Goal: Information Seeking & Learning: Learn about a topic

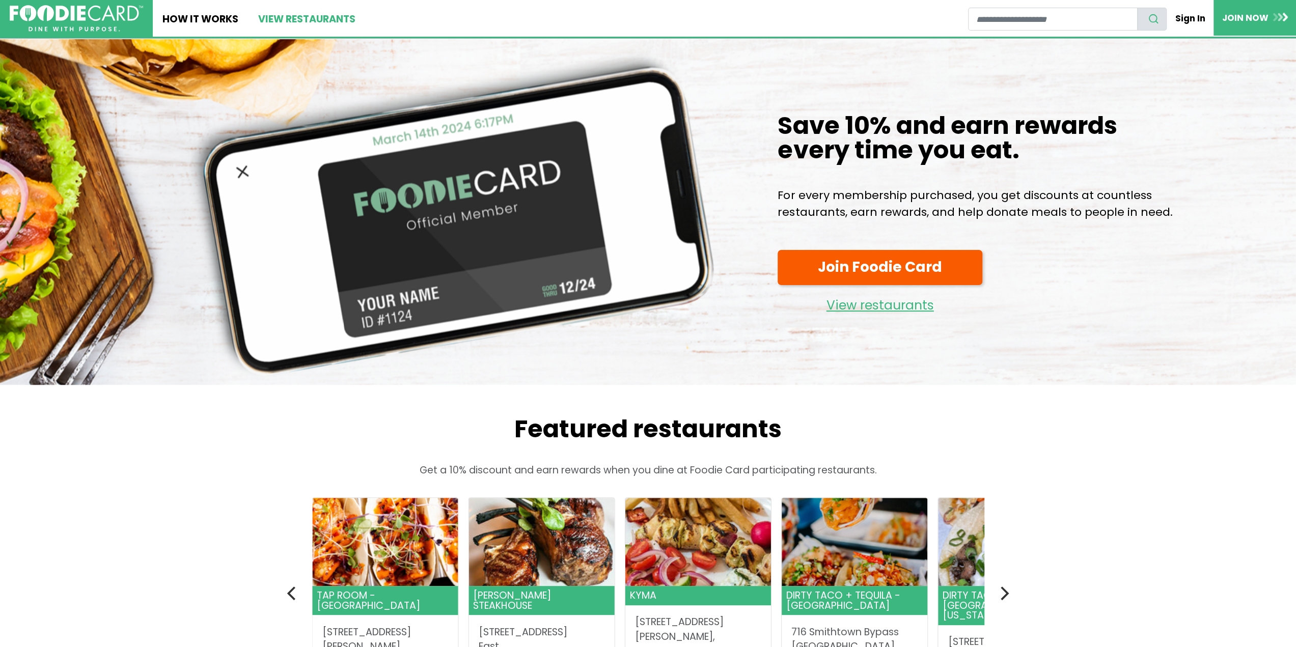
click at [301, 21] on link "View restaurants" at bounding box center [306, 18] width 117 height 37
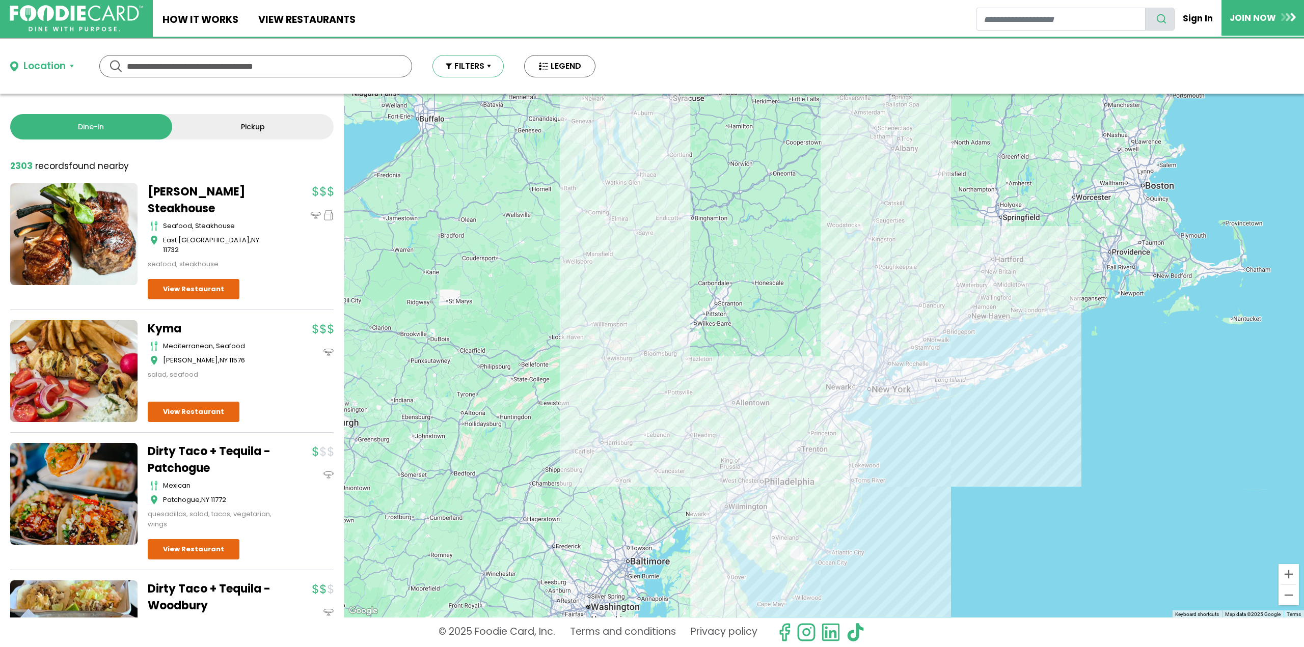
click at [472, 72] on button "FILTERS" at bounding box center [467, 66] width 71 height 22
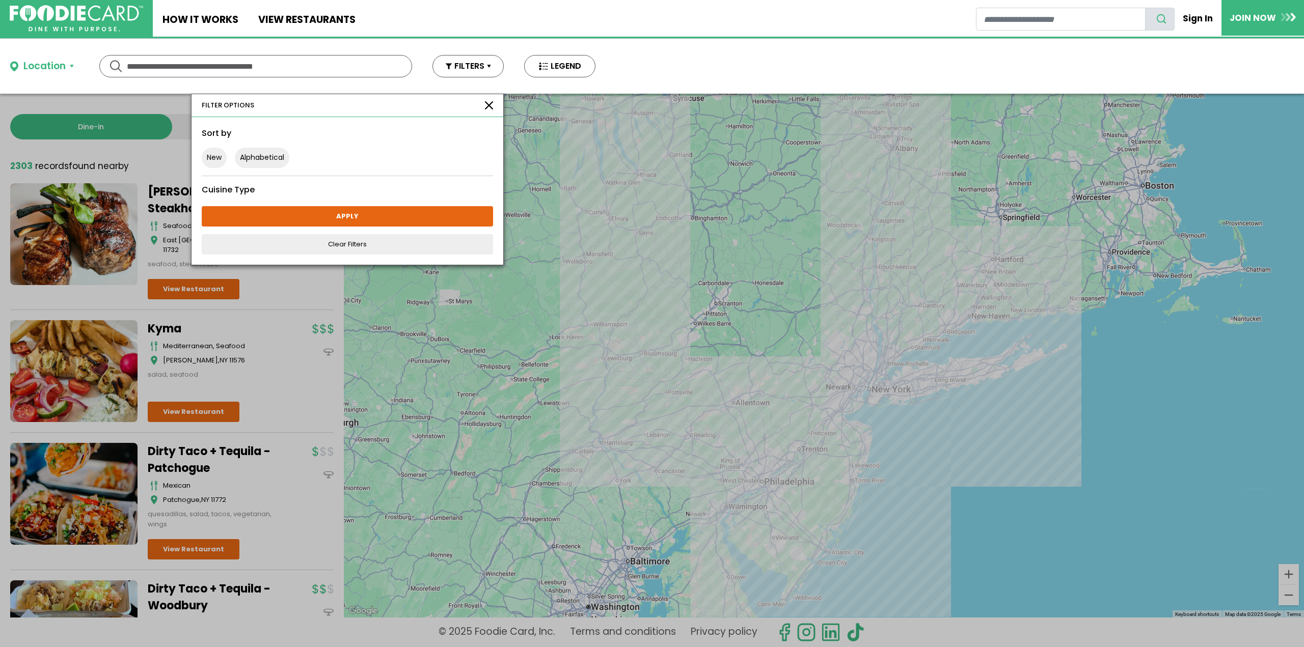
click at [496, 107] on div "FILTER OPTIONS" at bounding box center [348, 105] width 312 height 23
click at [61, 70] on div "Location" at bounding box center [44, 66] width 42 height 15
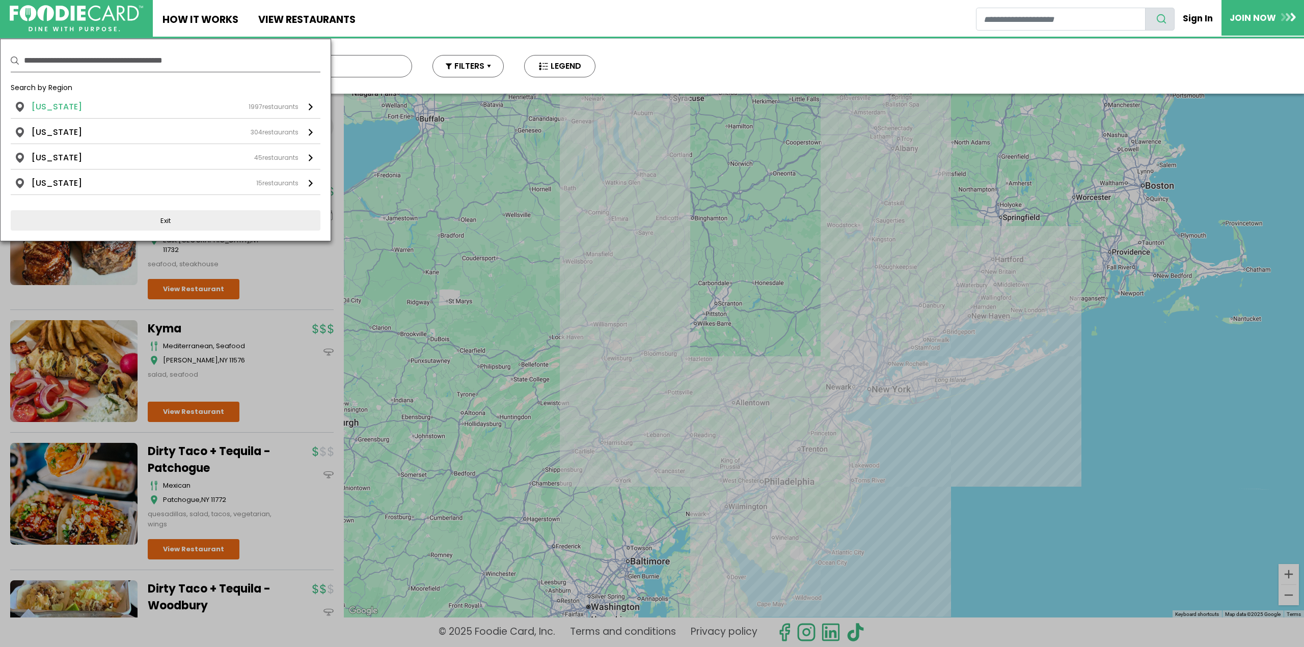
click at [40, 103] on li "New York" at bounding box center [57, 107] width 50 height 12
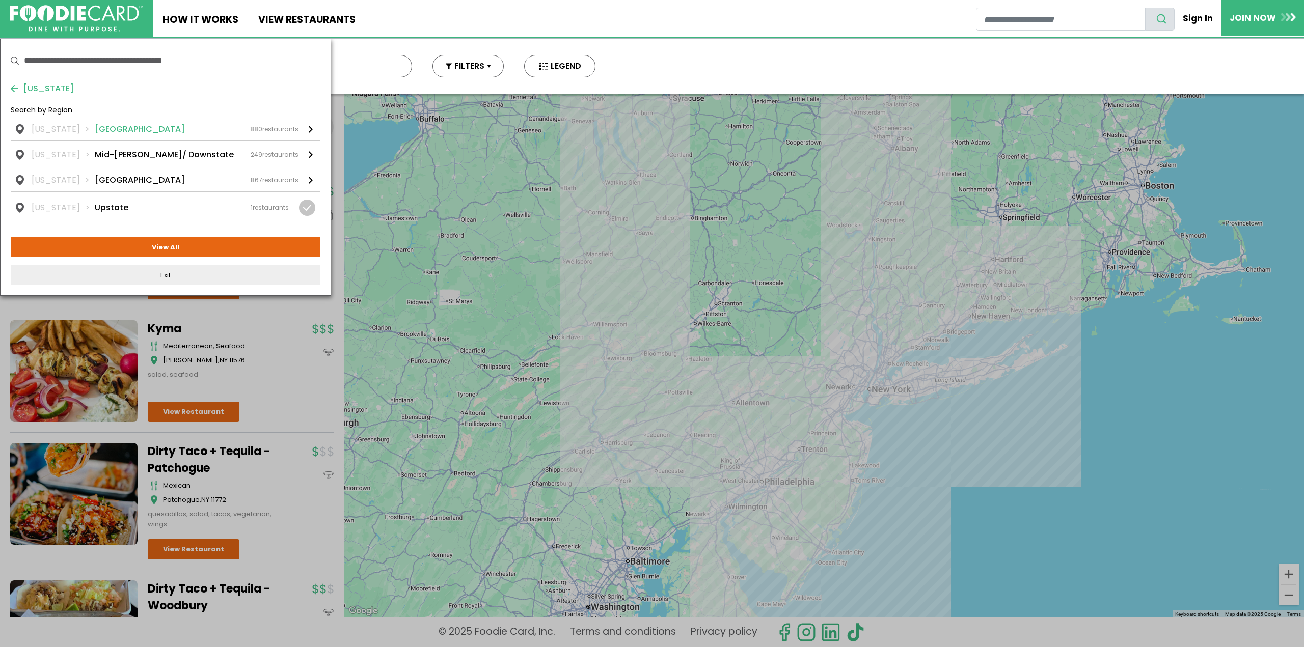
click at [101, 126] on li "Long Island" at bounding box center [140, 129] width 90 height 12
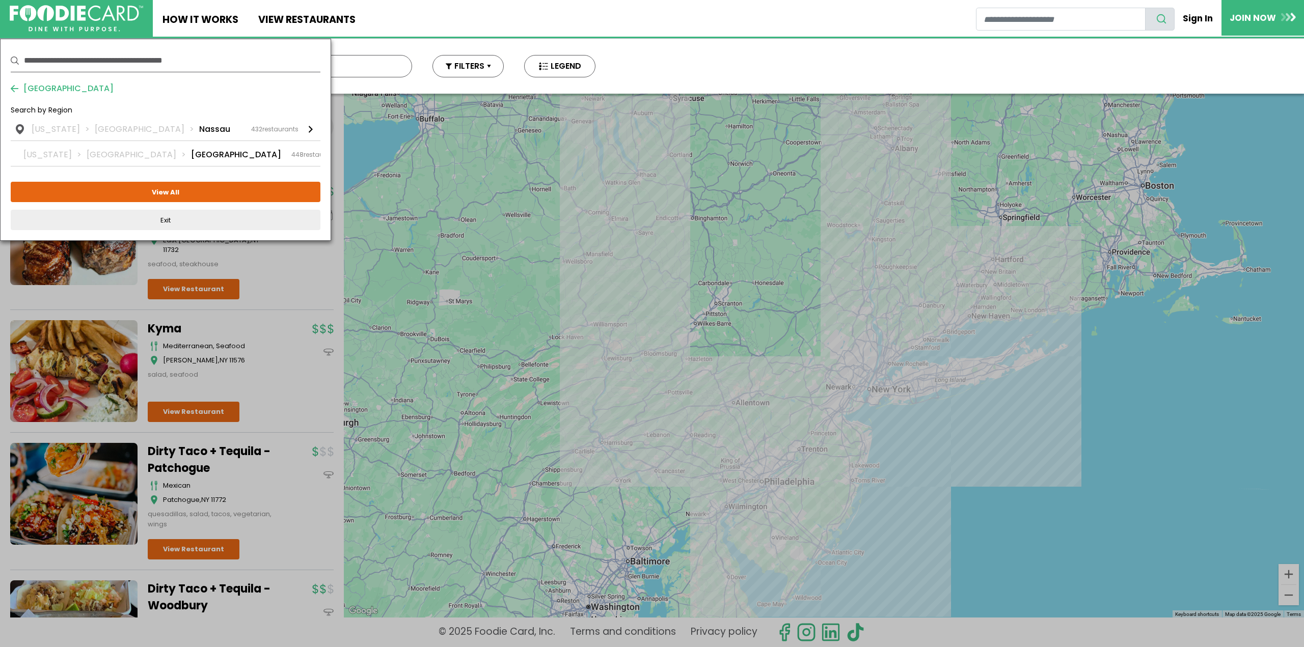
click at [101, 126] on li "Long Island" at bounding box center [147, 129] width 104 height 12
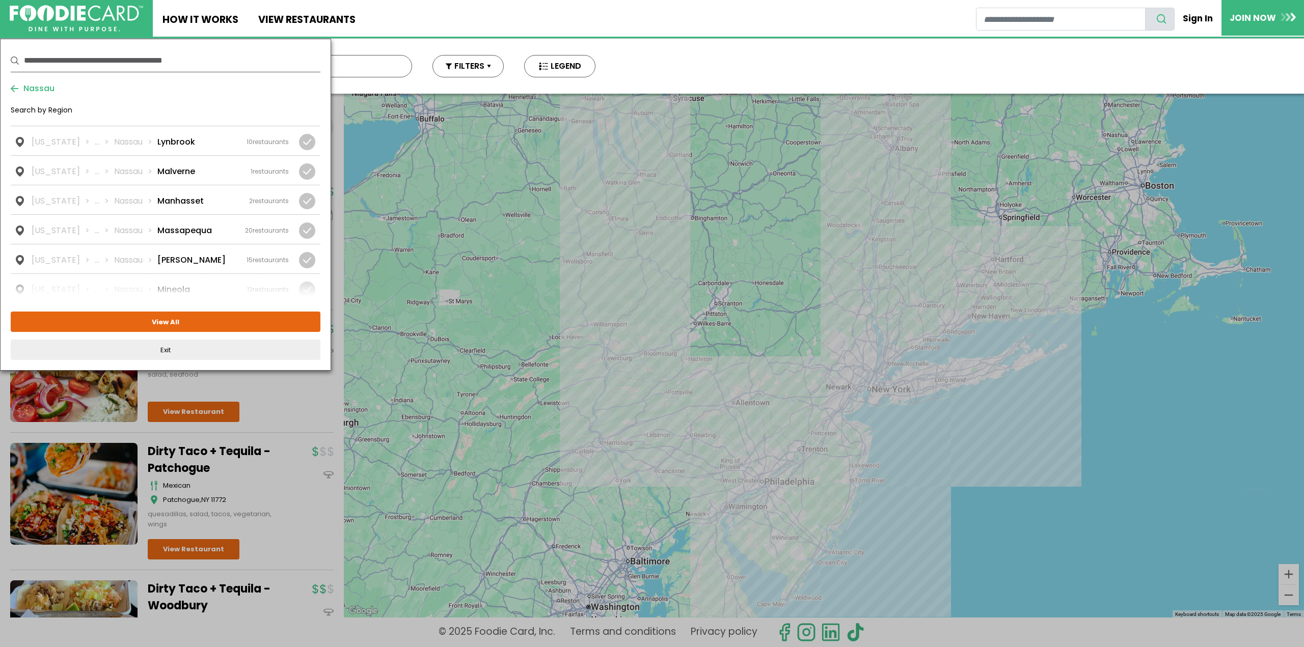
scroll to position [883, 0]
click at [181, 191] on li "Massapequa" at bounding box center [184, 197] width 54 height 12
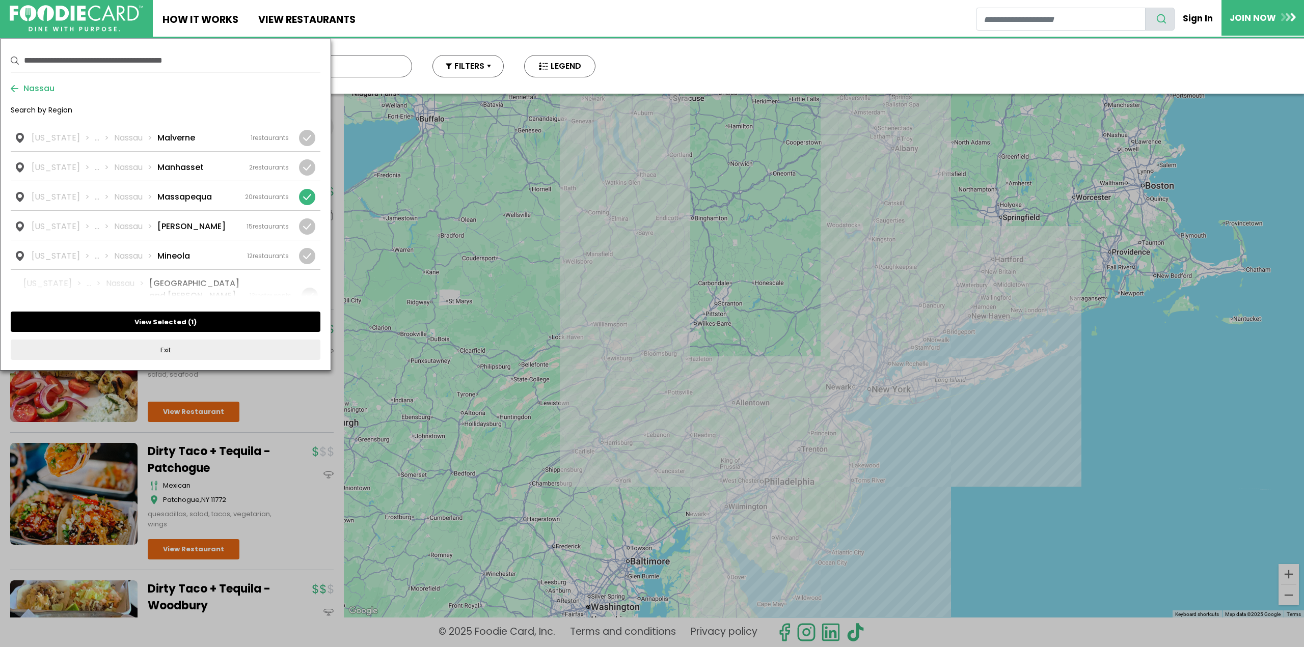
click at [168, 318] on button "View Selected ( 1 )" at bounding box center [166, 322] width 310 height 20
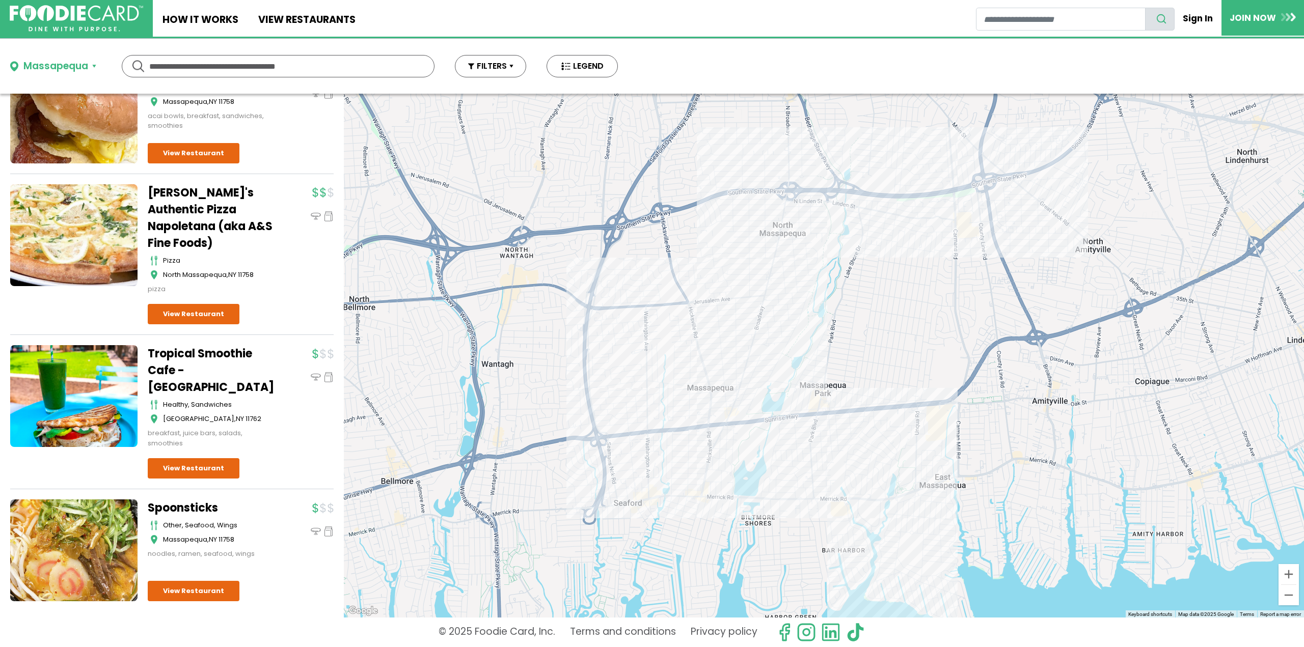
scroll to position [1943, 0]
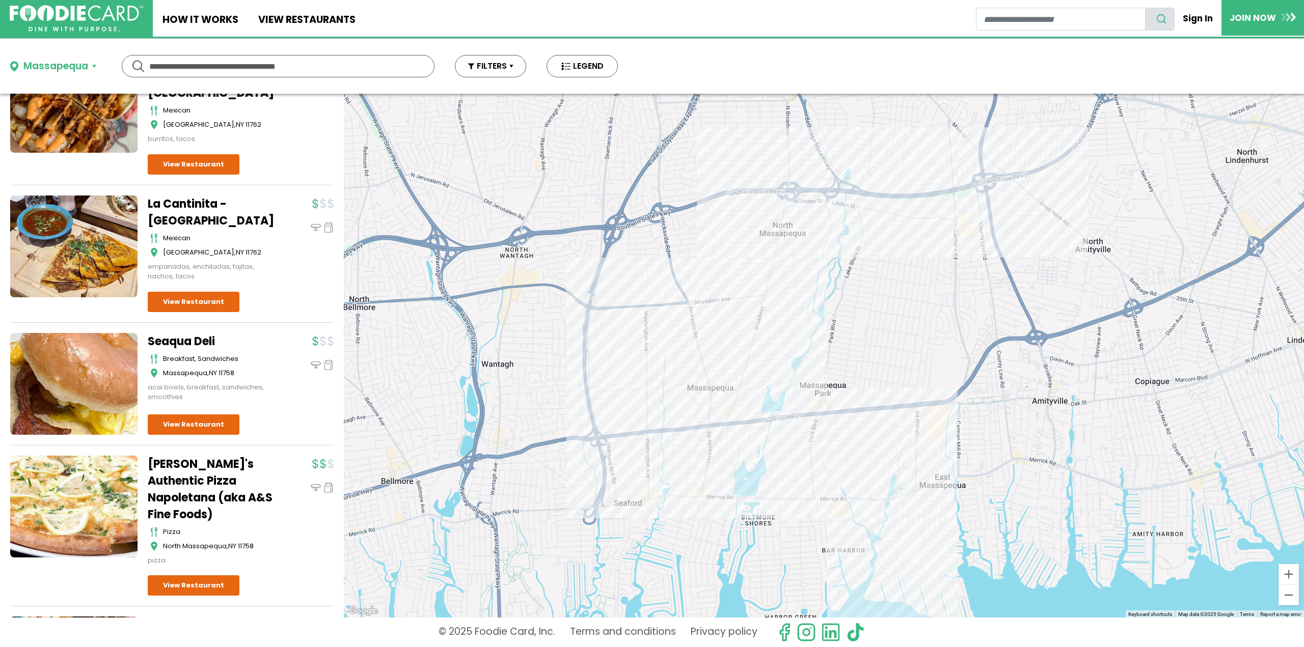
click at [76, 66] on div "Massapequa" at bounding box center [55, 66] width 65 height 15
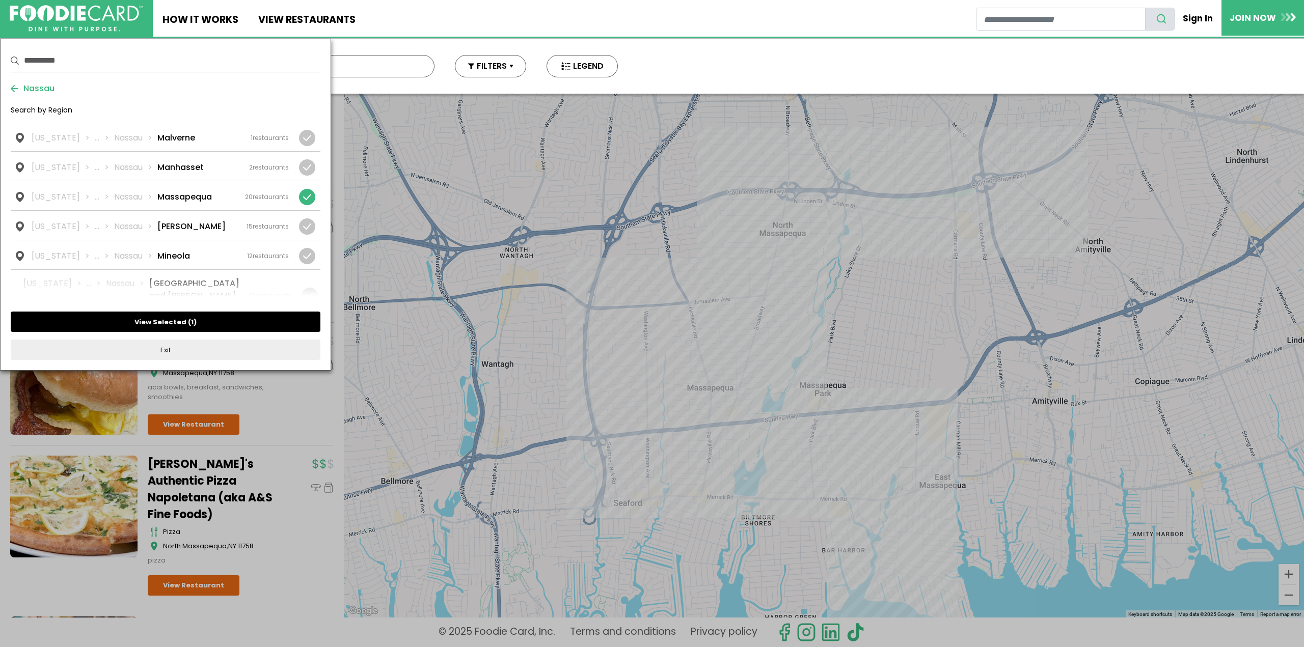
click at [121, 320] on button "View Selected ( 1 )" at bounding box center [166, 322] width 310 height 20
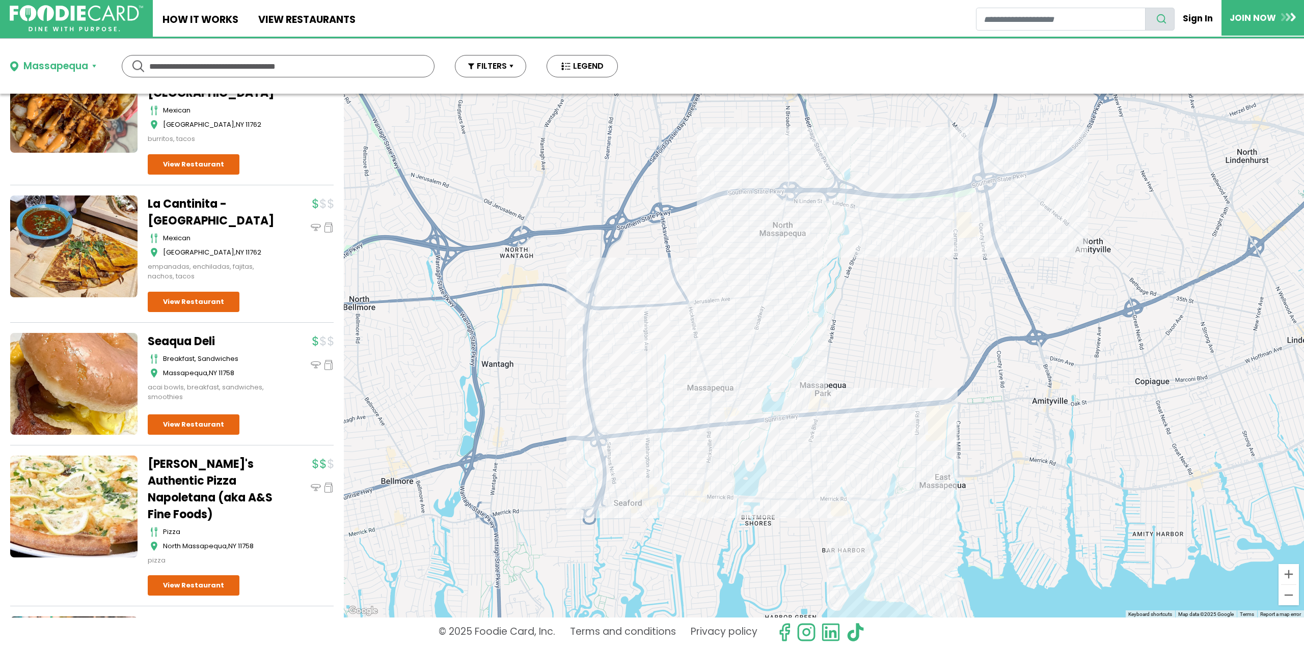
scroll to position [0, 0]
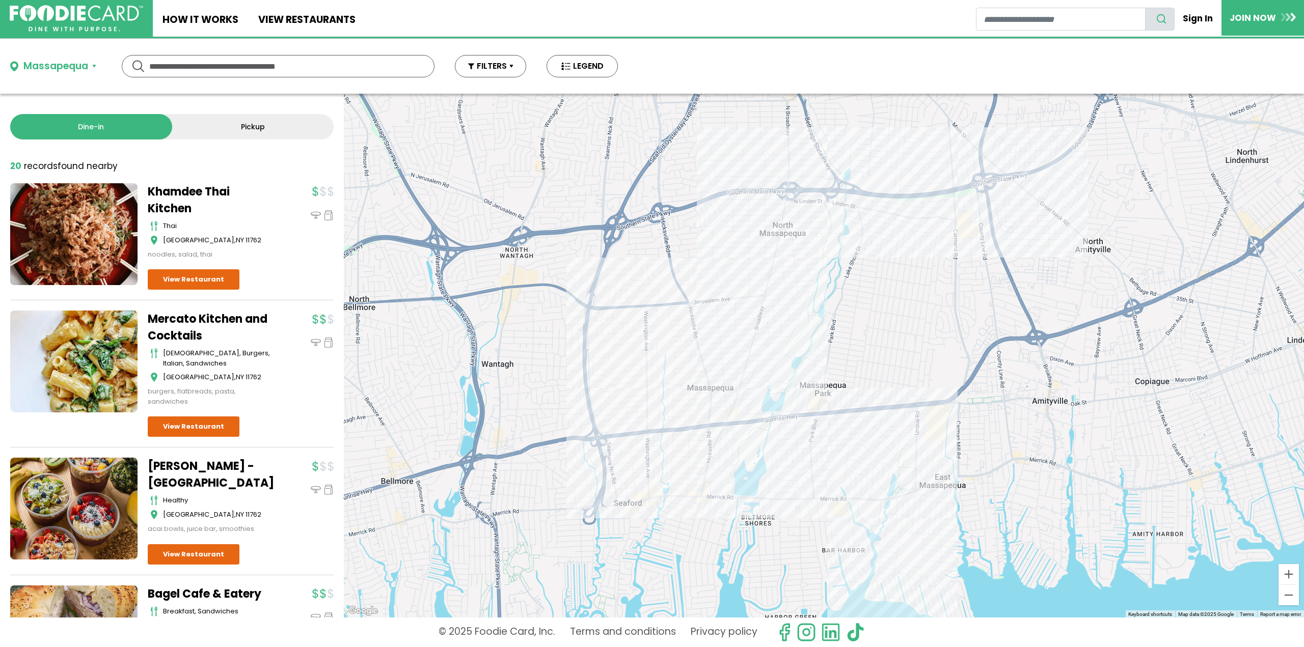
click at [72, 62] on div "Massapequa" at bounding box center [55, 66] width 65 height 15
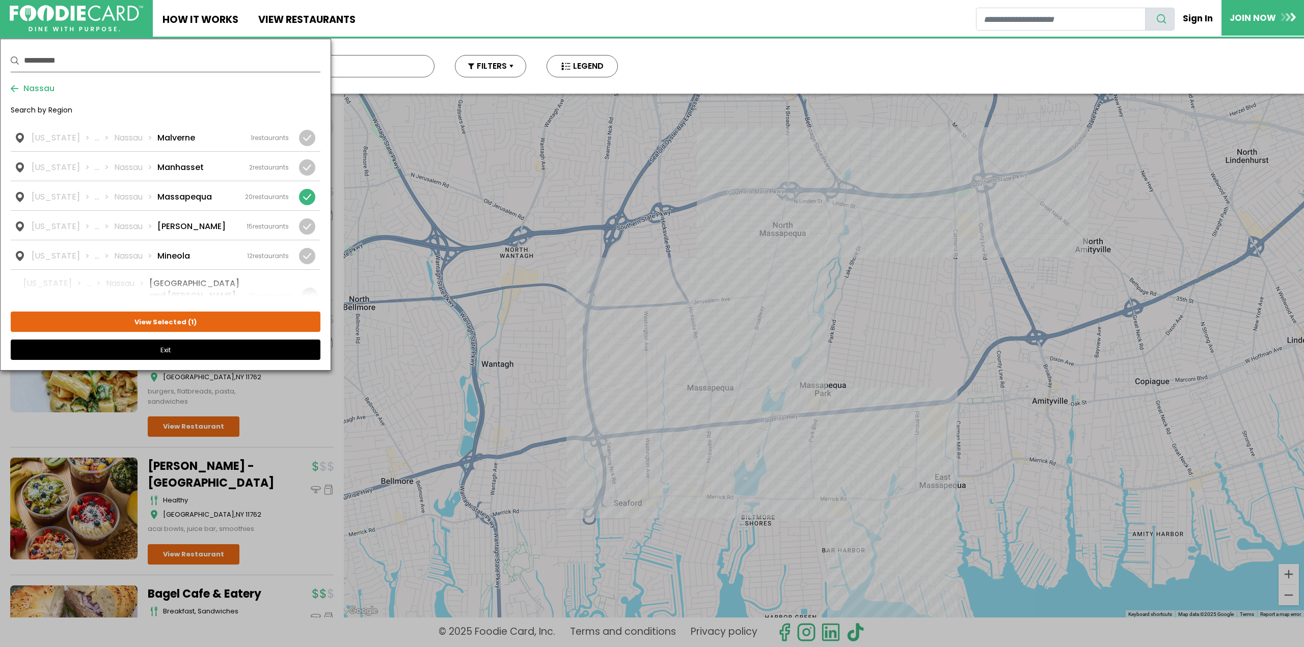
click at [134, 346] on button "Exit" at bounding box center [166, 350] width 310 height 20
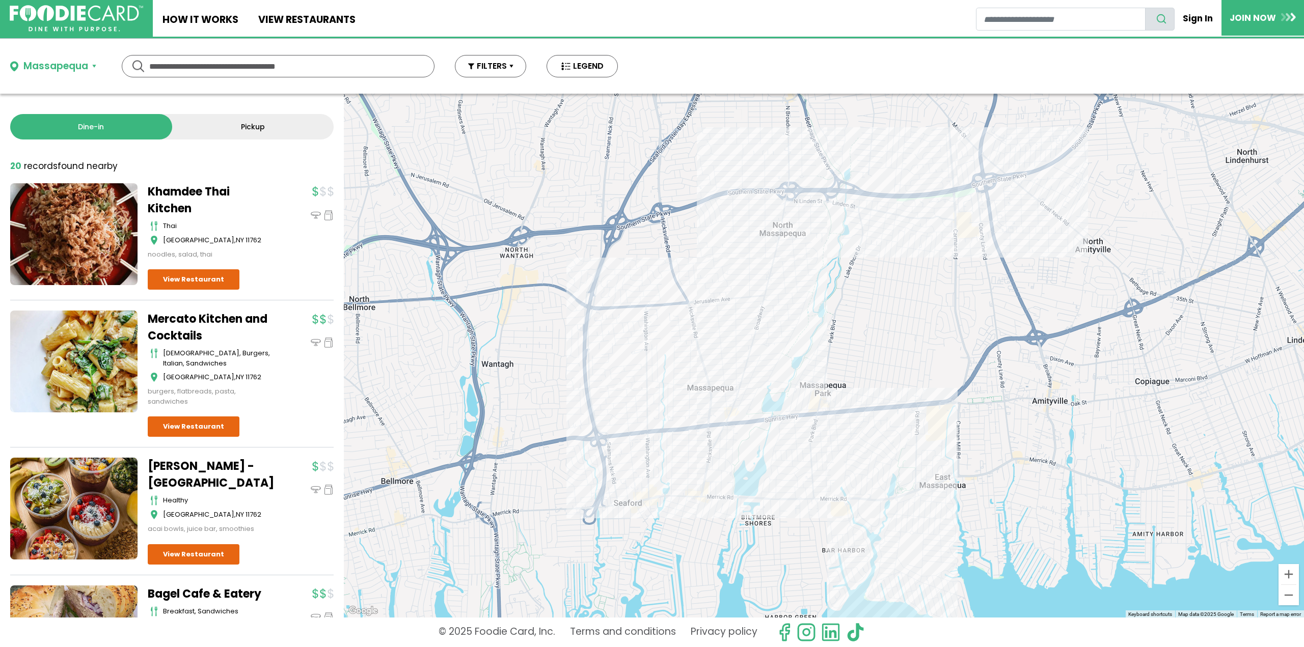
click at [59, 63] on div "Massapequa" at bounding box center [55, 66] width 65 height 15
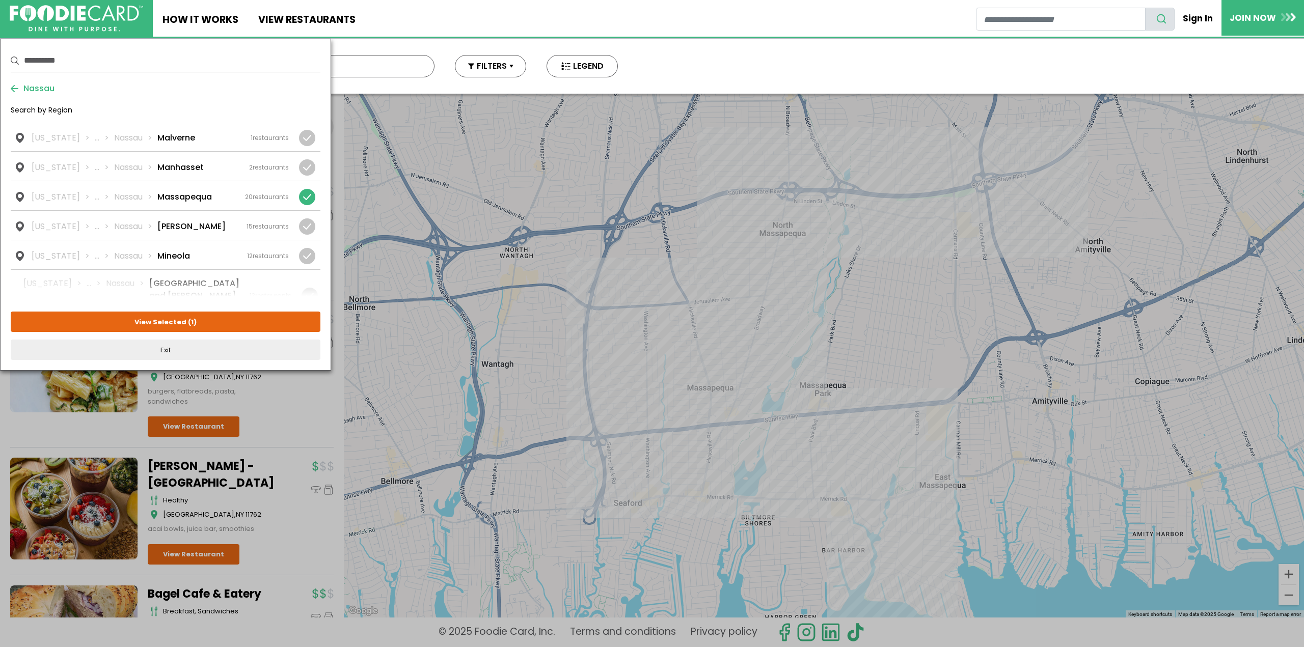
click at [48, 92] on span "Nassau" at bounding box center [36, 89] width 36 height 12
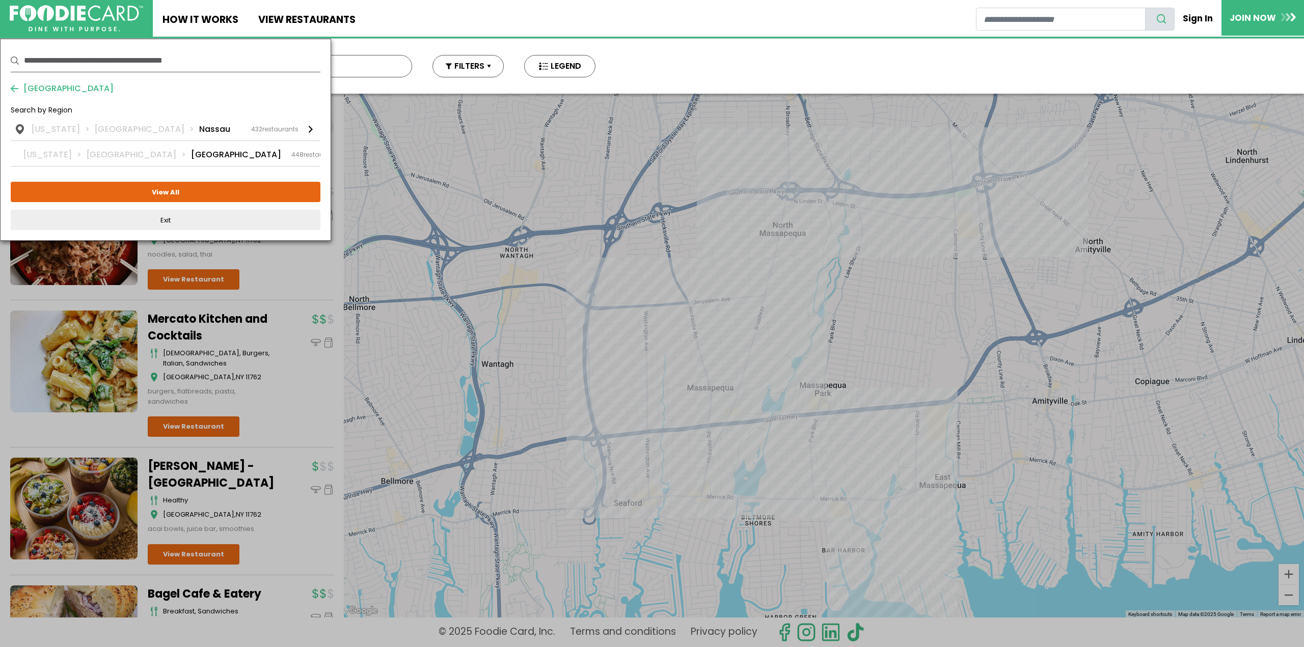
click at [48, 92] on span "Long Island" at bounding box center [65, 89] width 95 height 12
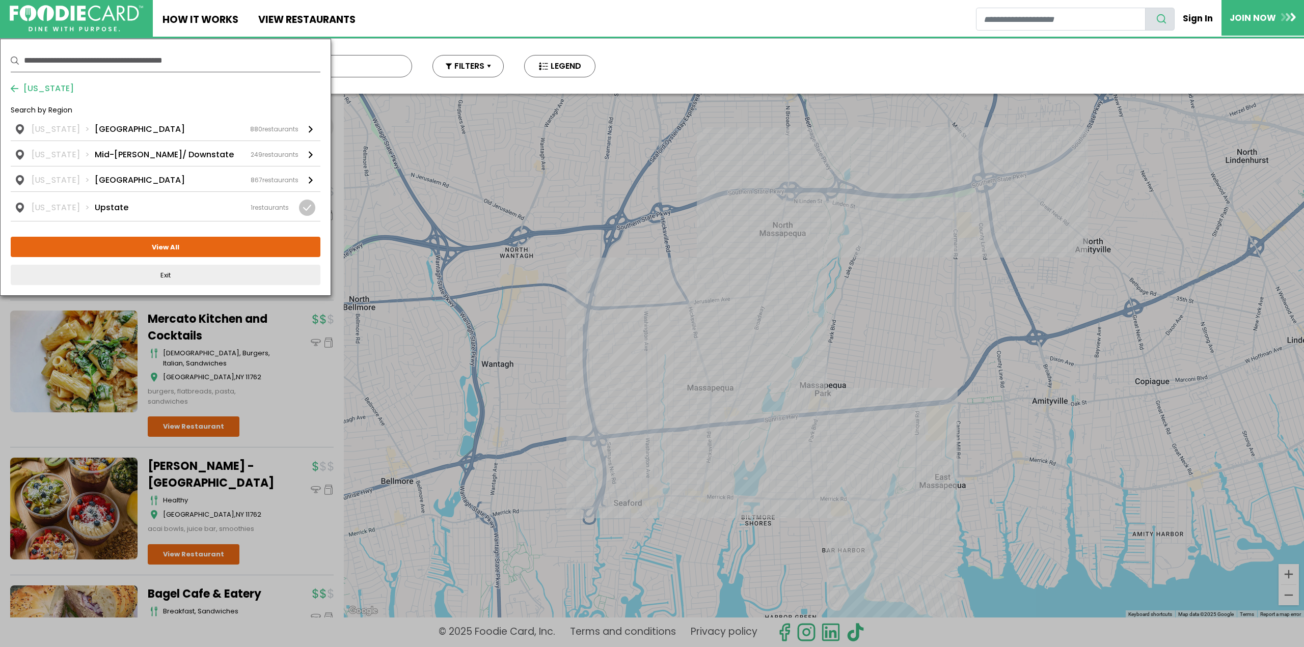
click at [48, 92] on span "New York" at bounding box center [46, 89] width 56 height 12
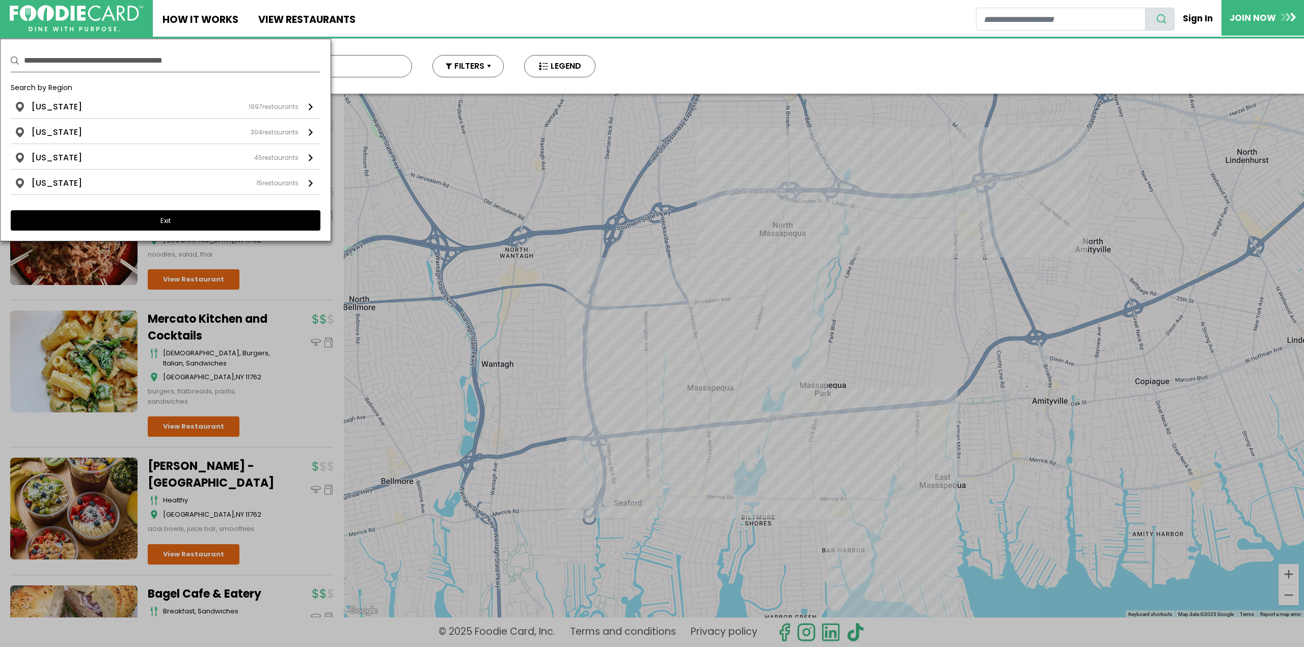
click at [120, 217] on button "Exit" at bounding box center [166, 220] width 310 height 20
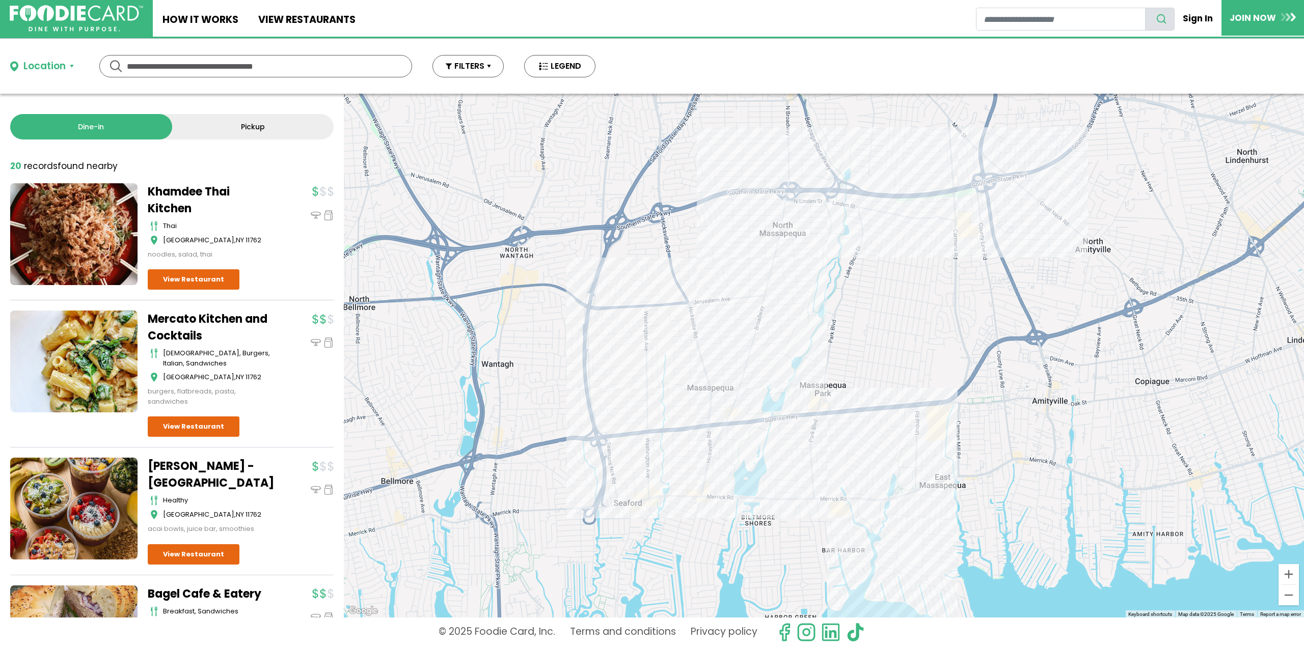
click at [183, 69] on input "text" at bounding box center [256, 66] width 258 height 21
type input "******"
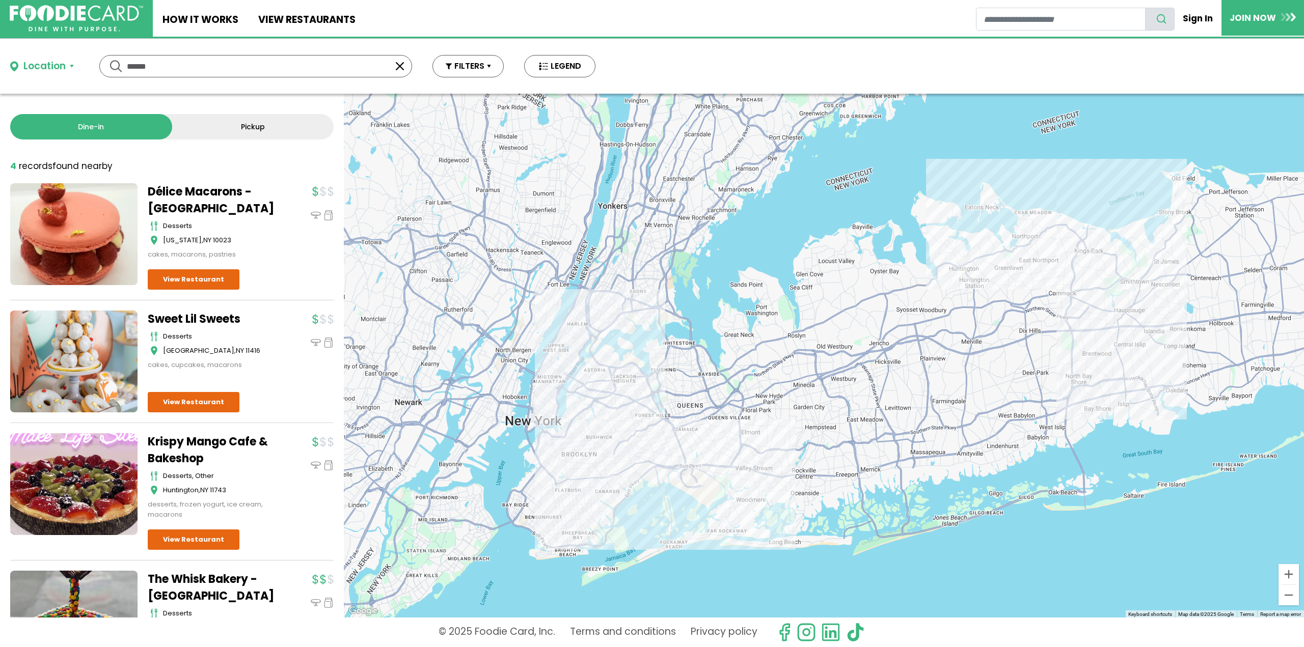
click at [662, 463] on div at bounding box center [824, 356] width 960 height 524
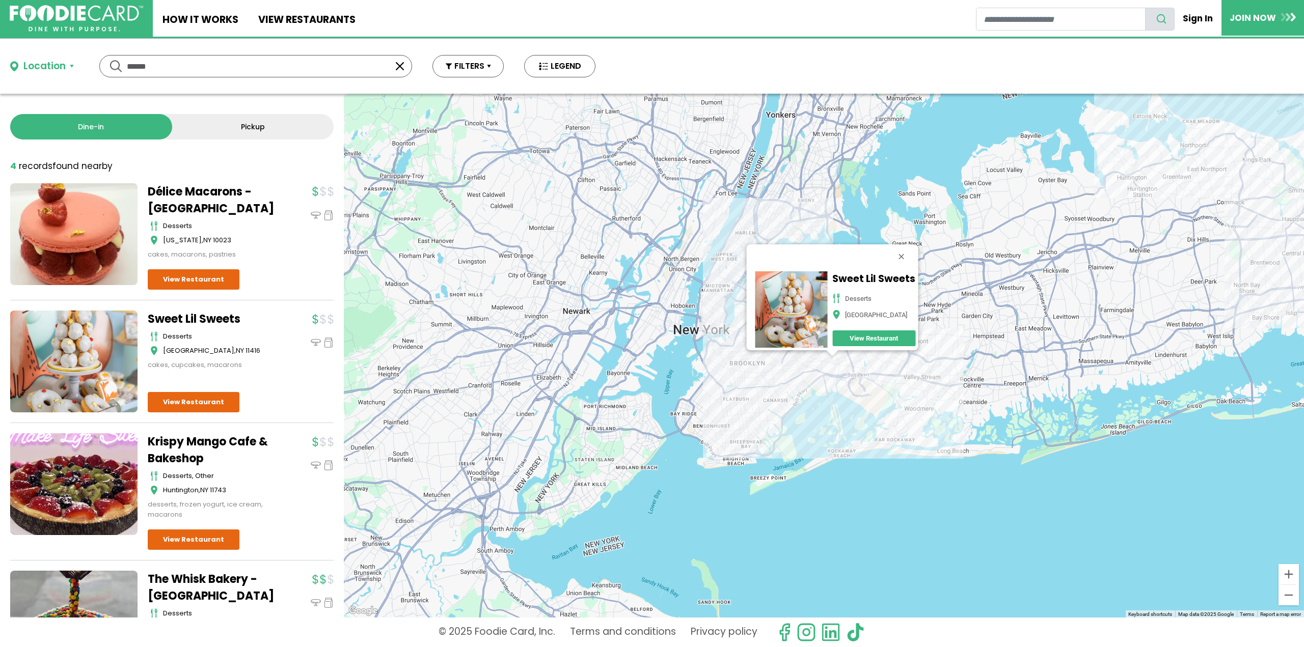
click at [395, 67] on button "button" at bounding box center [400, 66] width 12 height 12
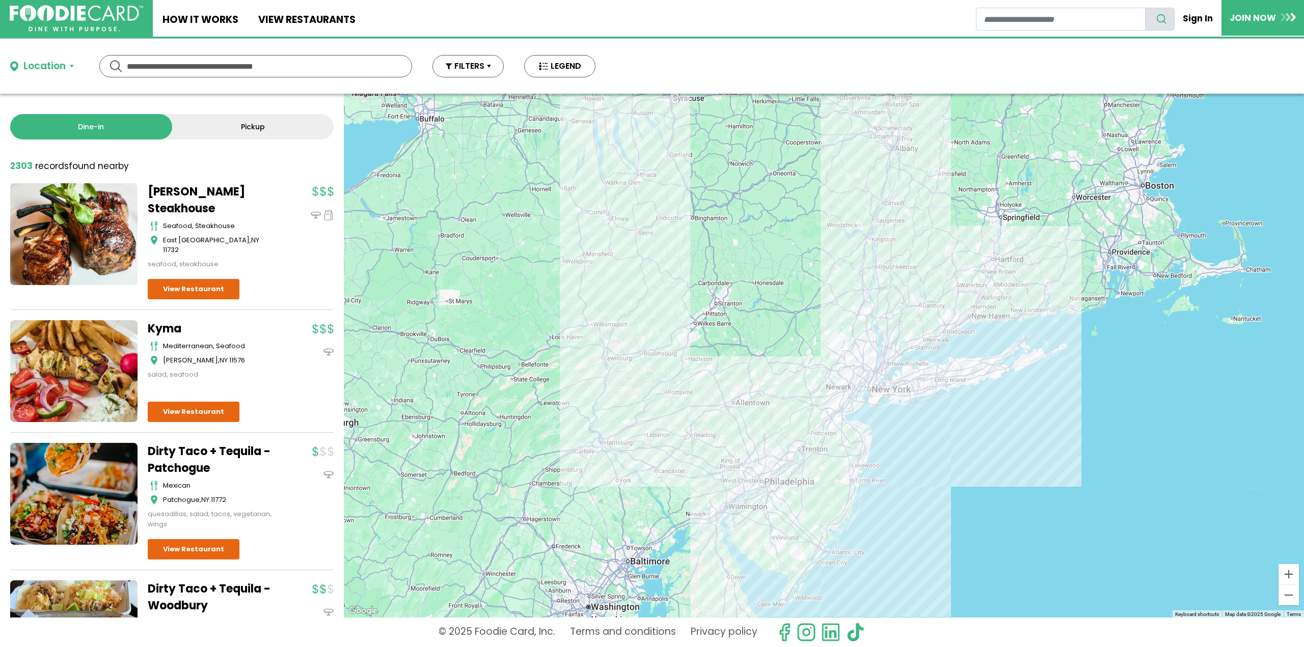
click at [54, 68] on div "Location" at bounding box center [44, 66] width 42 height 15
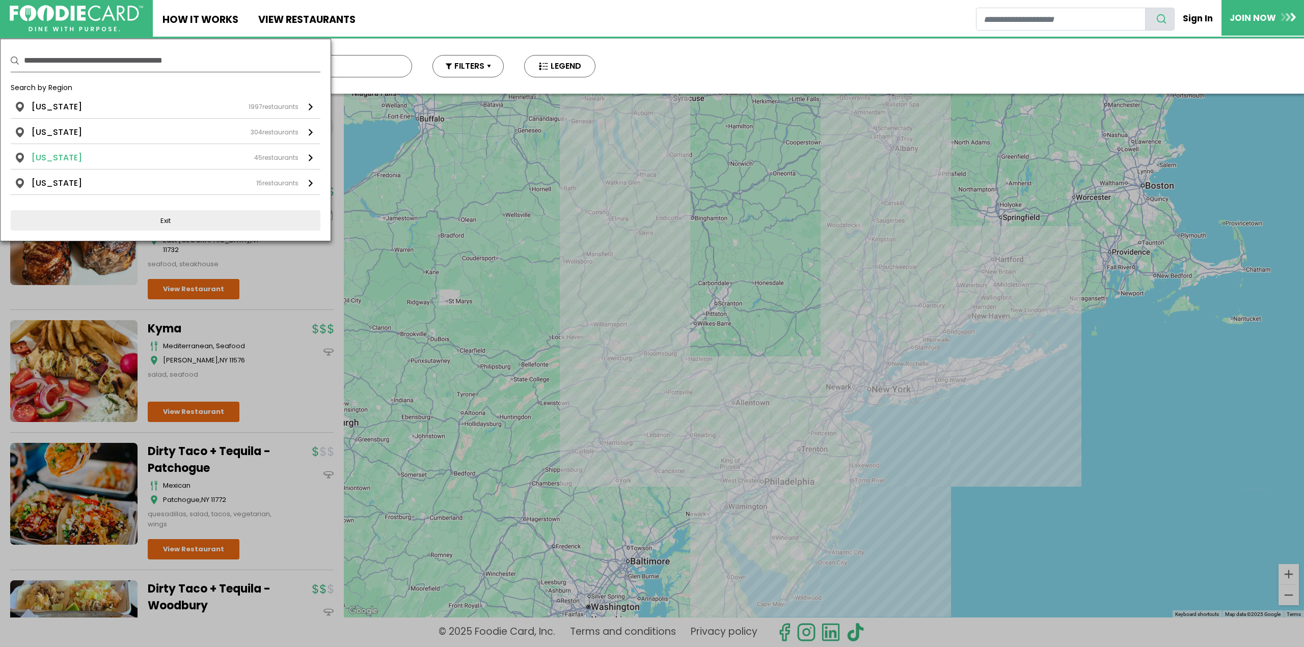
click at [52, 156] on li "Florida" at bounding box center [57, 158] width 50 height 12
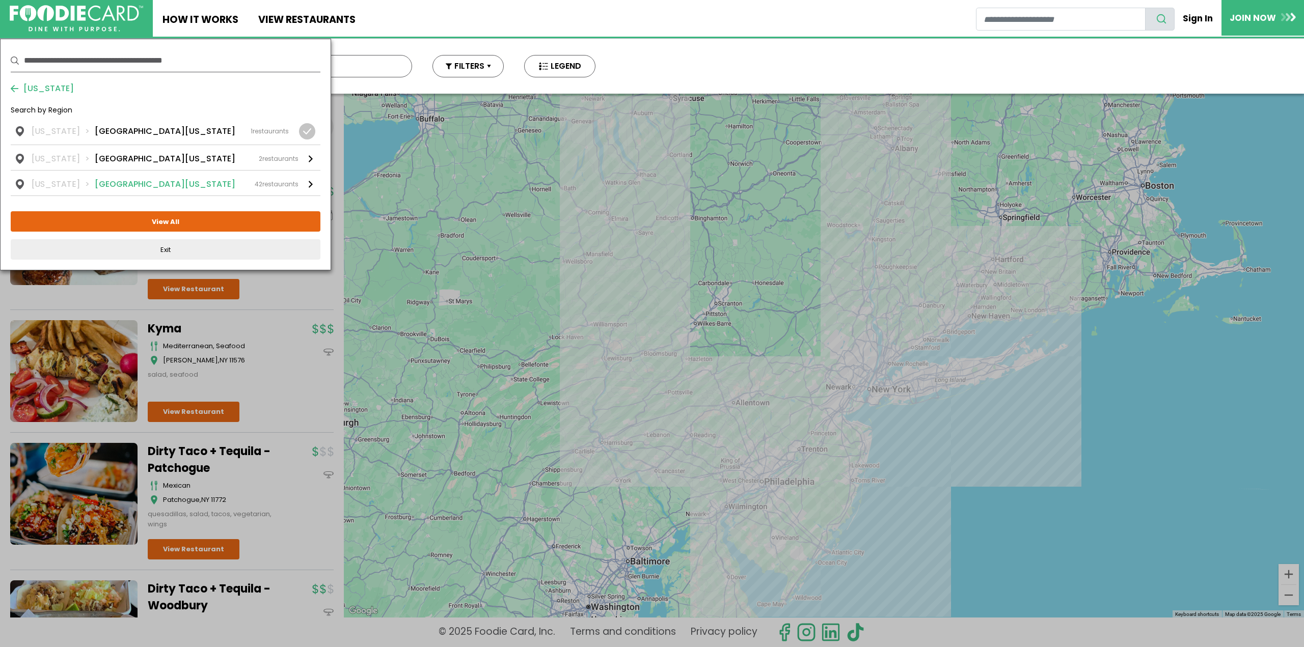
click at [44, 180] on li "Florida" at bounding box center [63, 184] width 63 height 12
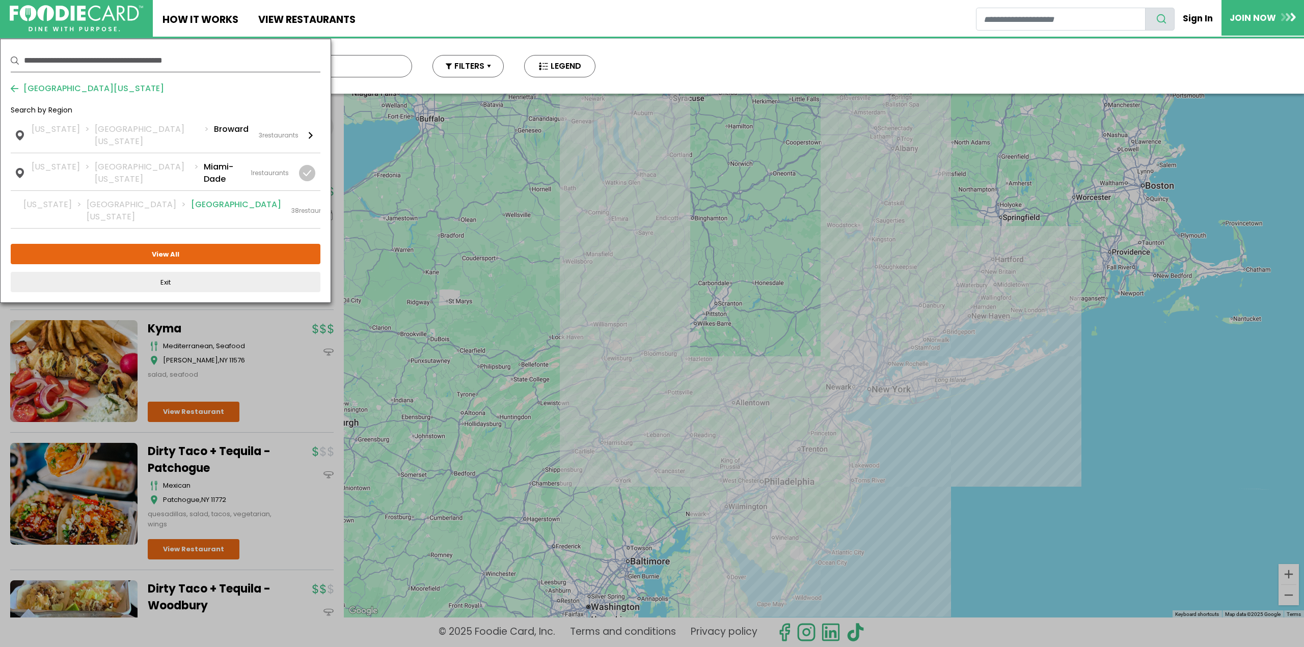
click at [128, 199] on li "South Florida" at bounding box center [139, 211] width 104 height 24
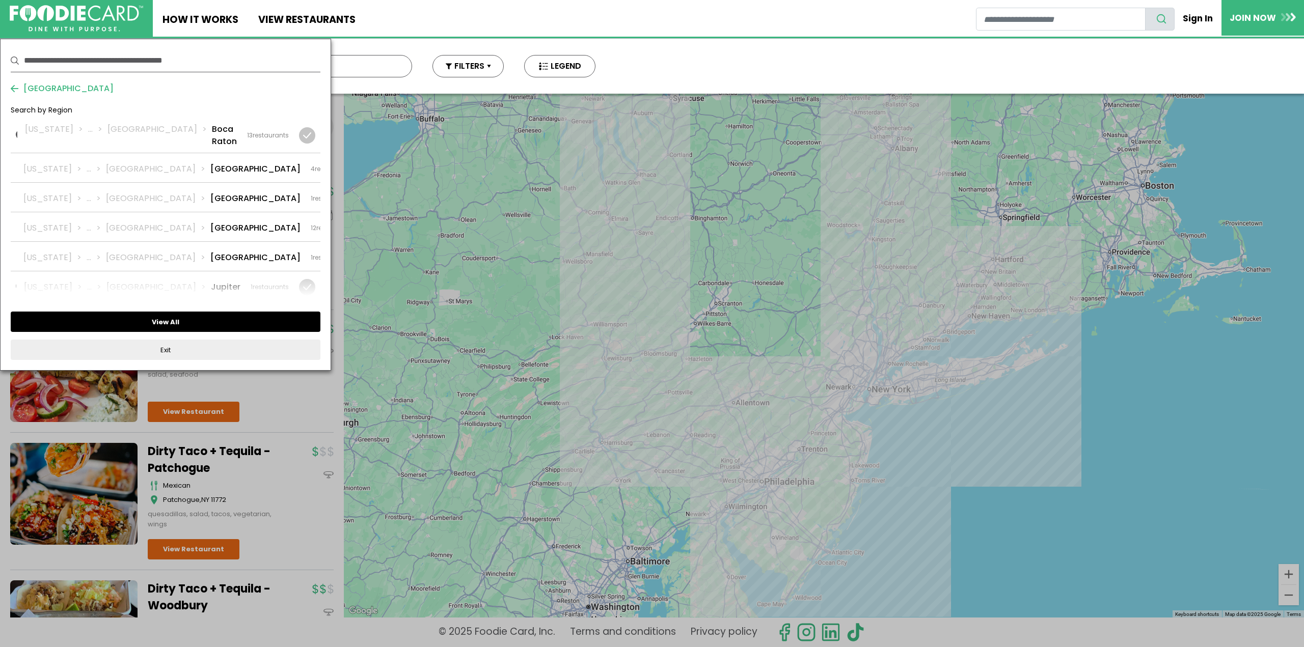
click at [180, 318] on button "View All" at bounding box center [166, 322] width 310 height 20
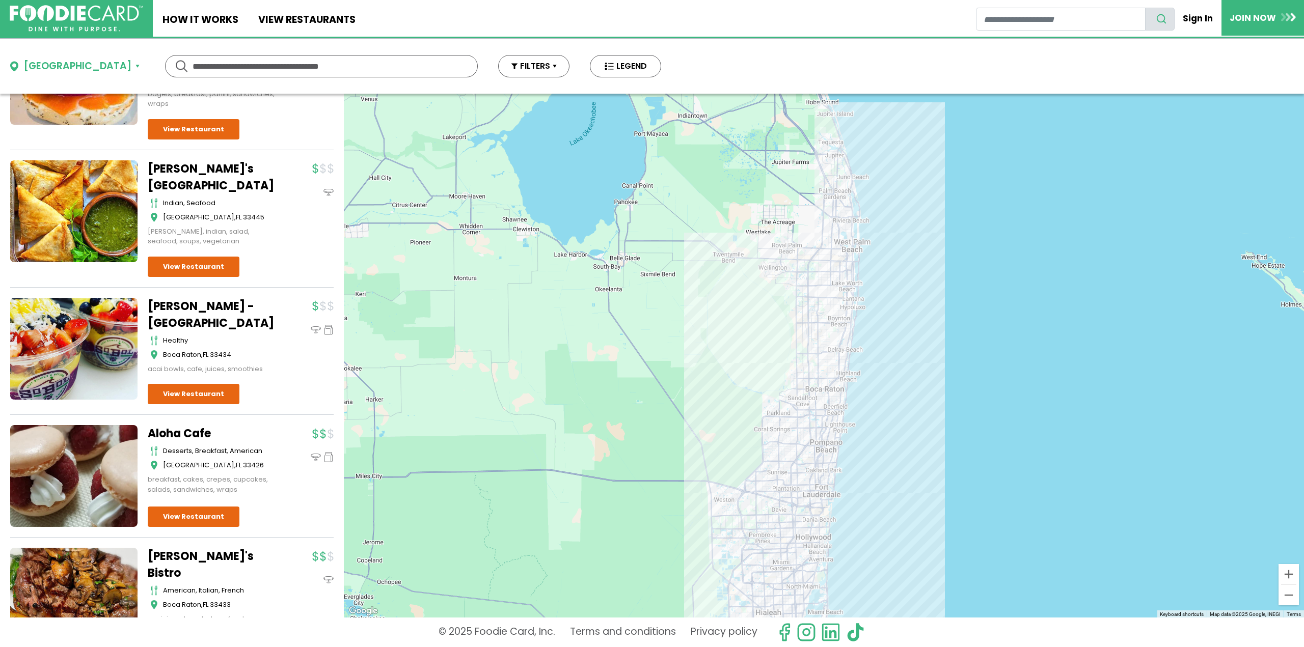
scroll to position [4517, 0]
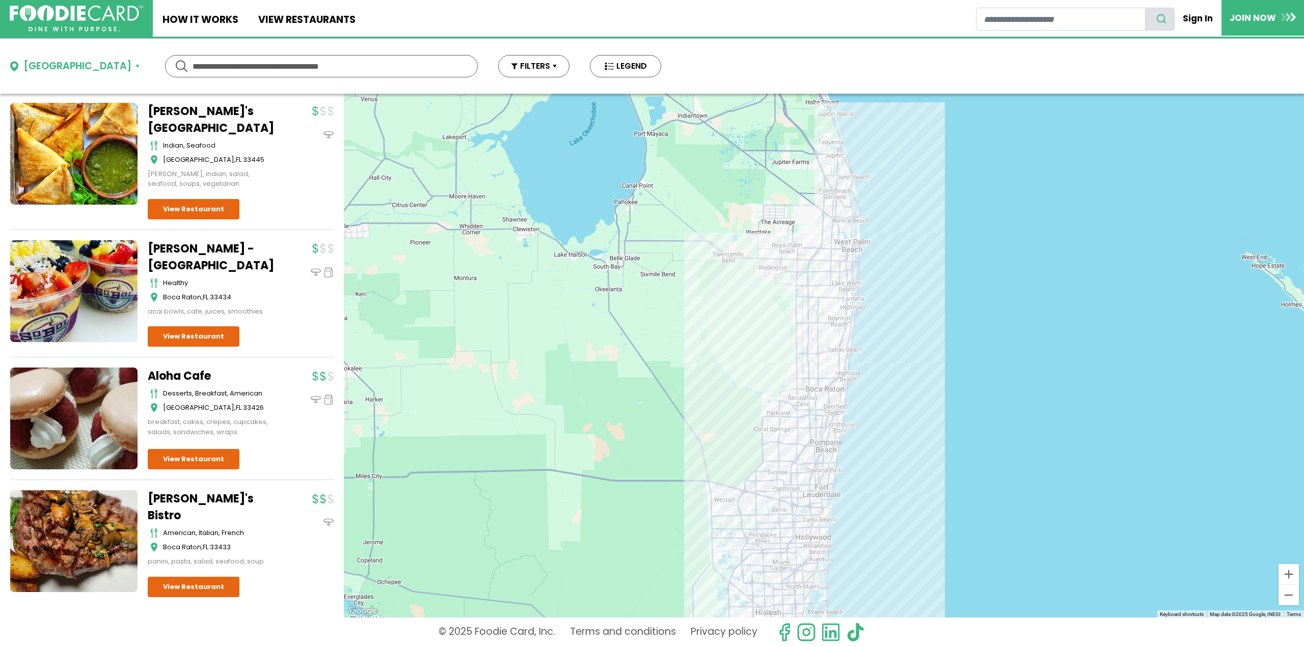
click at [30, 65] on div "Palm Beach" at bounding box center [77, 66] width 108 height 15
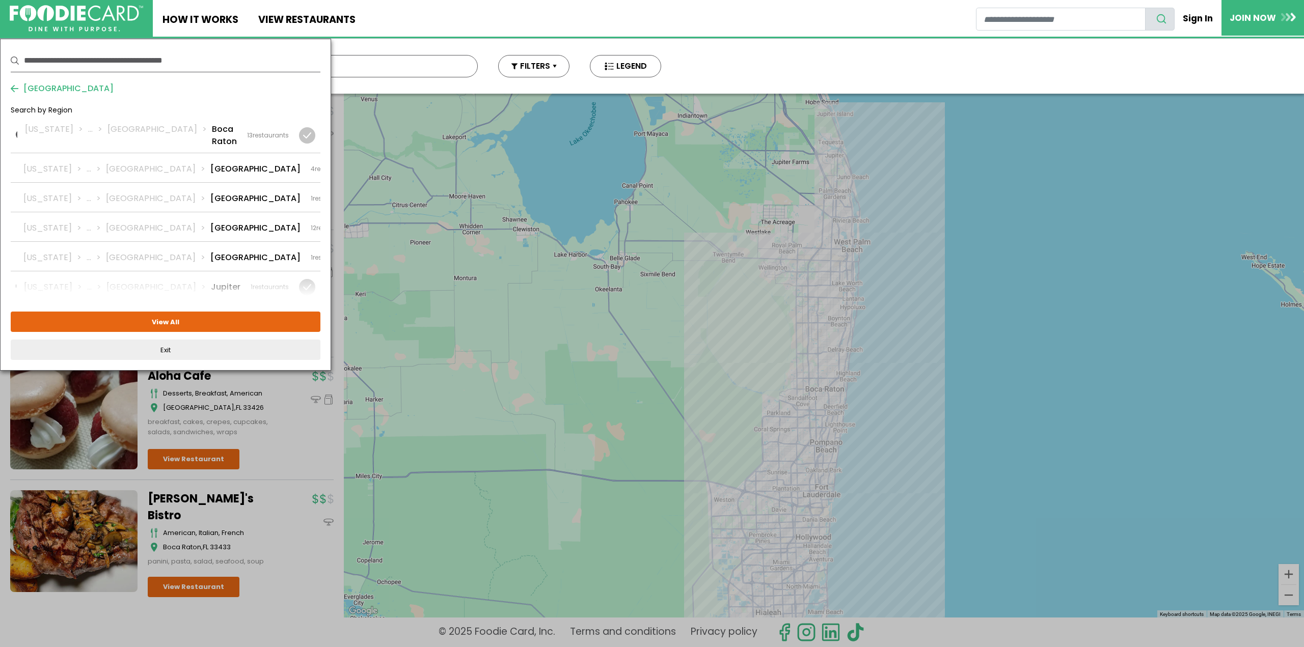
click at [33, 89] on span "Palm Beach" at bounding box center [65, 89] width 95 height 12
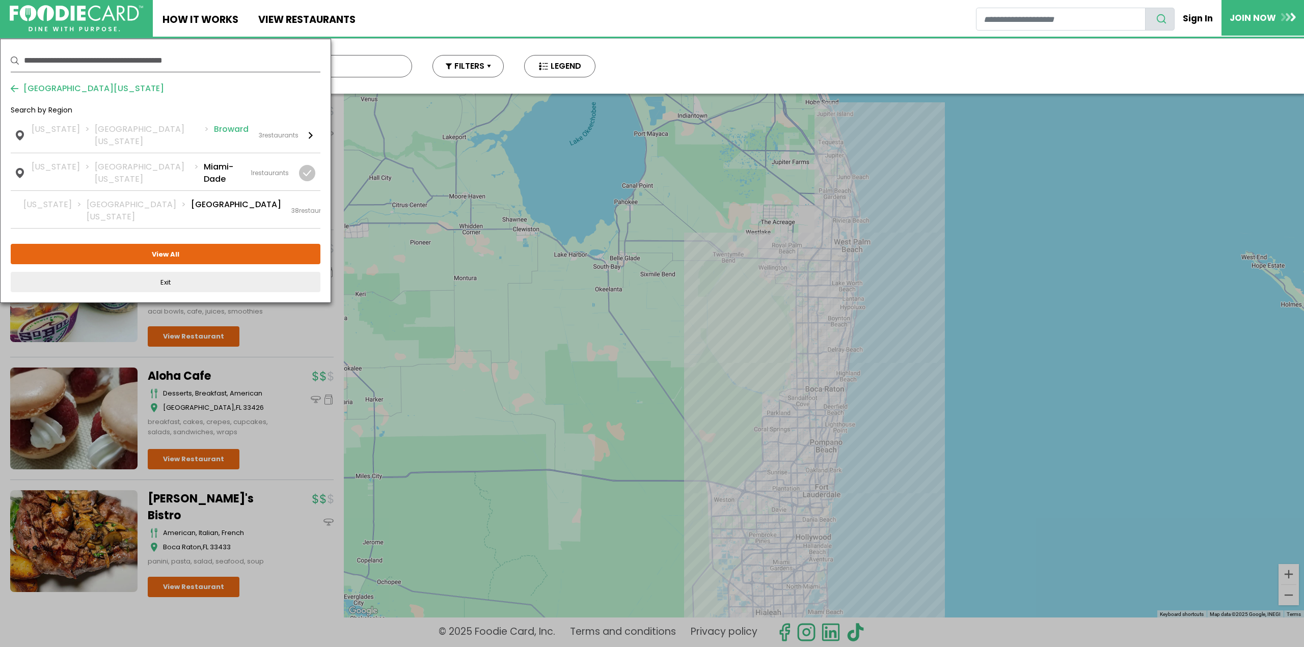
click at [214, 130] on li "Broward" at bounding box center [231, 135] width 35 height 24
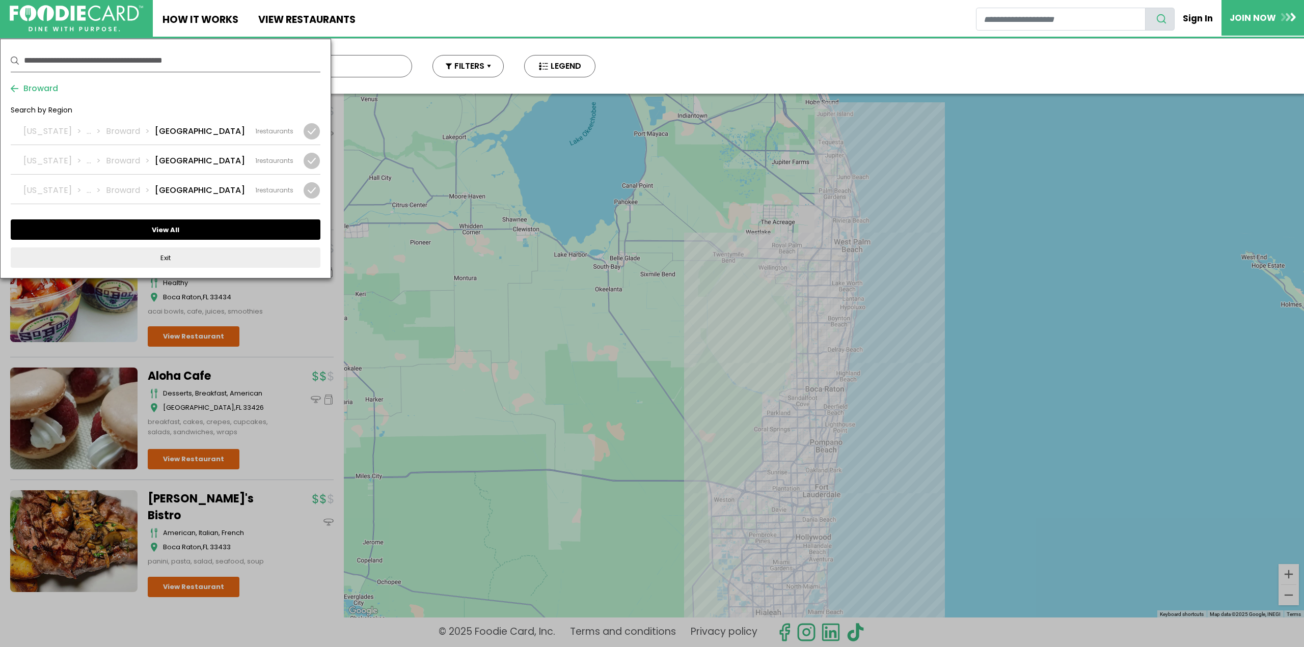
click at [157, 230] on button "View All" at bounding box center [166, 230] width 310 height 20
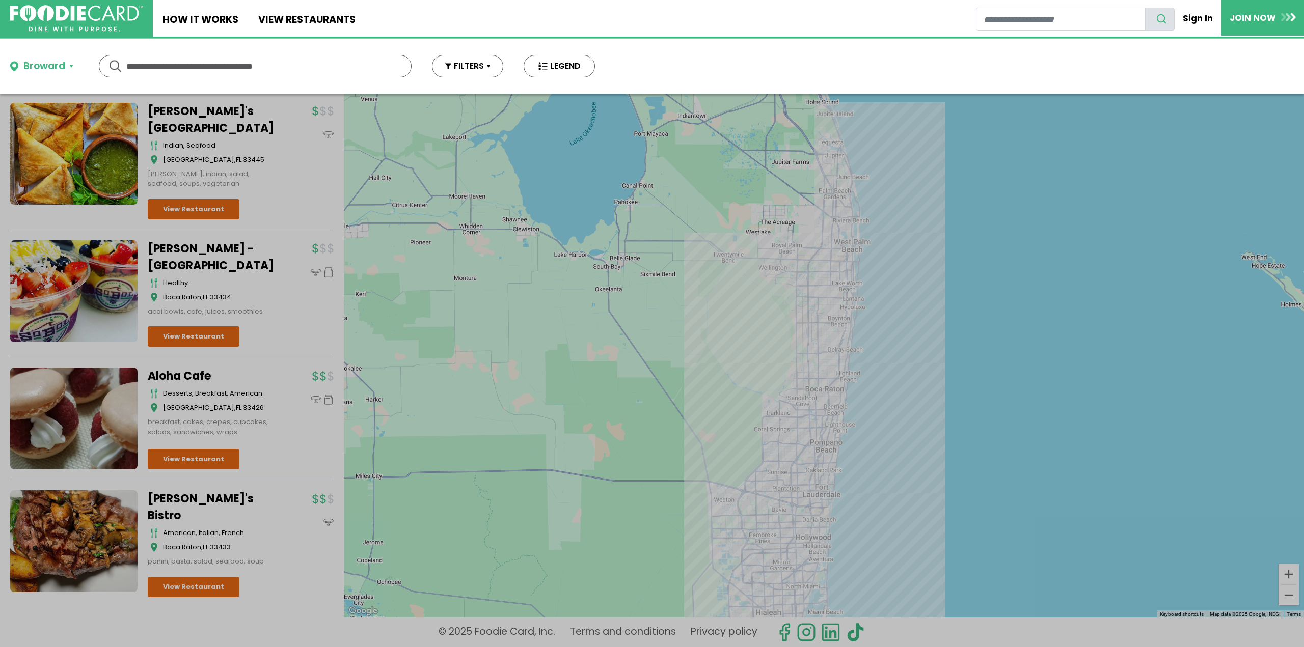
scroll to position [0, 0]
